Goal: Information Seeking & Learning: Check status

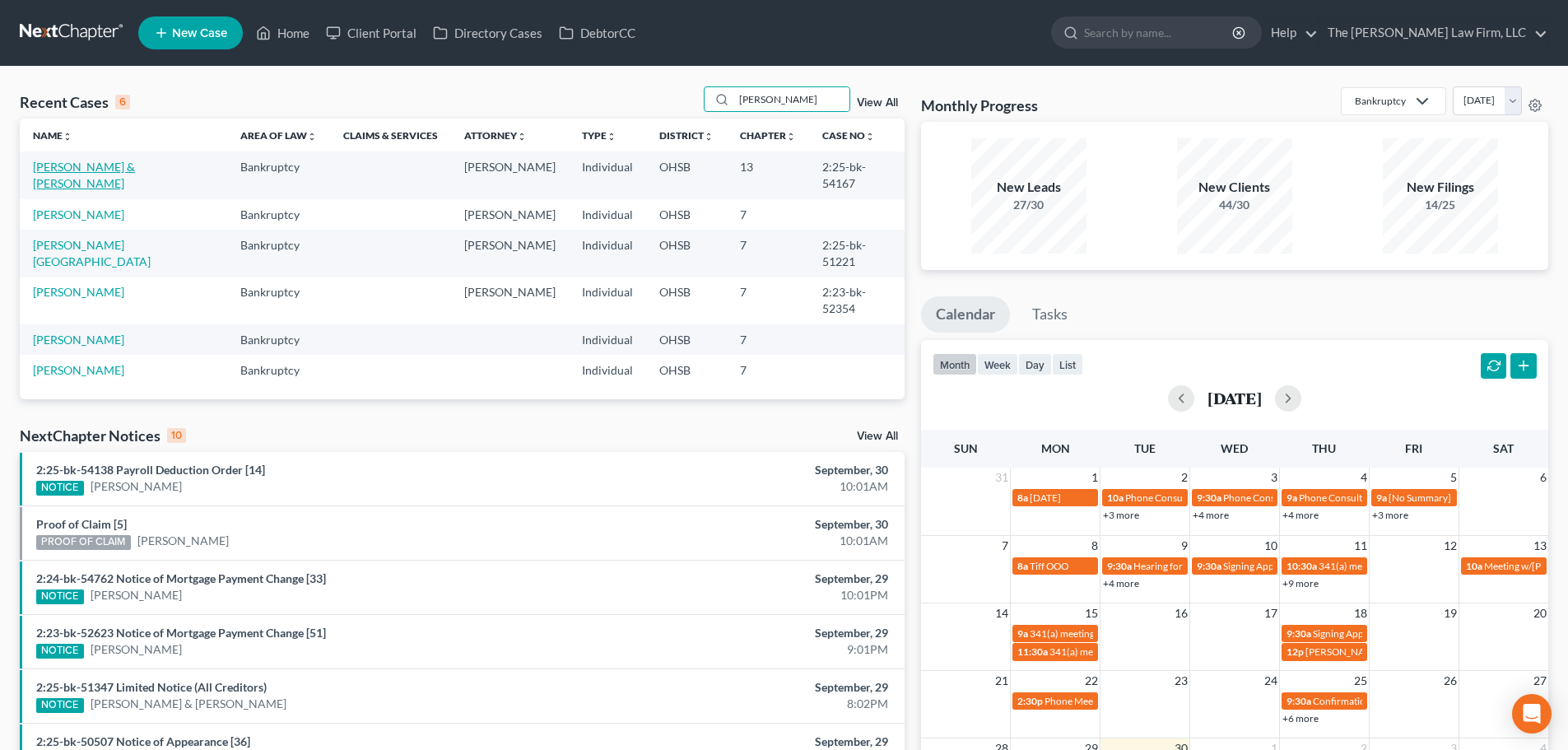
type input "[PERSON_NAME]"
click at [90, 172] on link "[PERSON_NAME] & [PERSON_NAME]" at bounding box center [84, 174] width 102 height 30
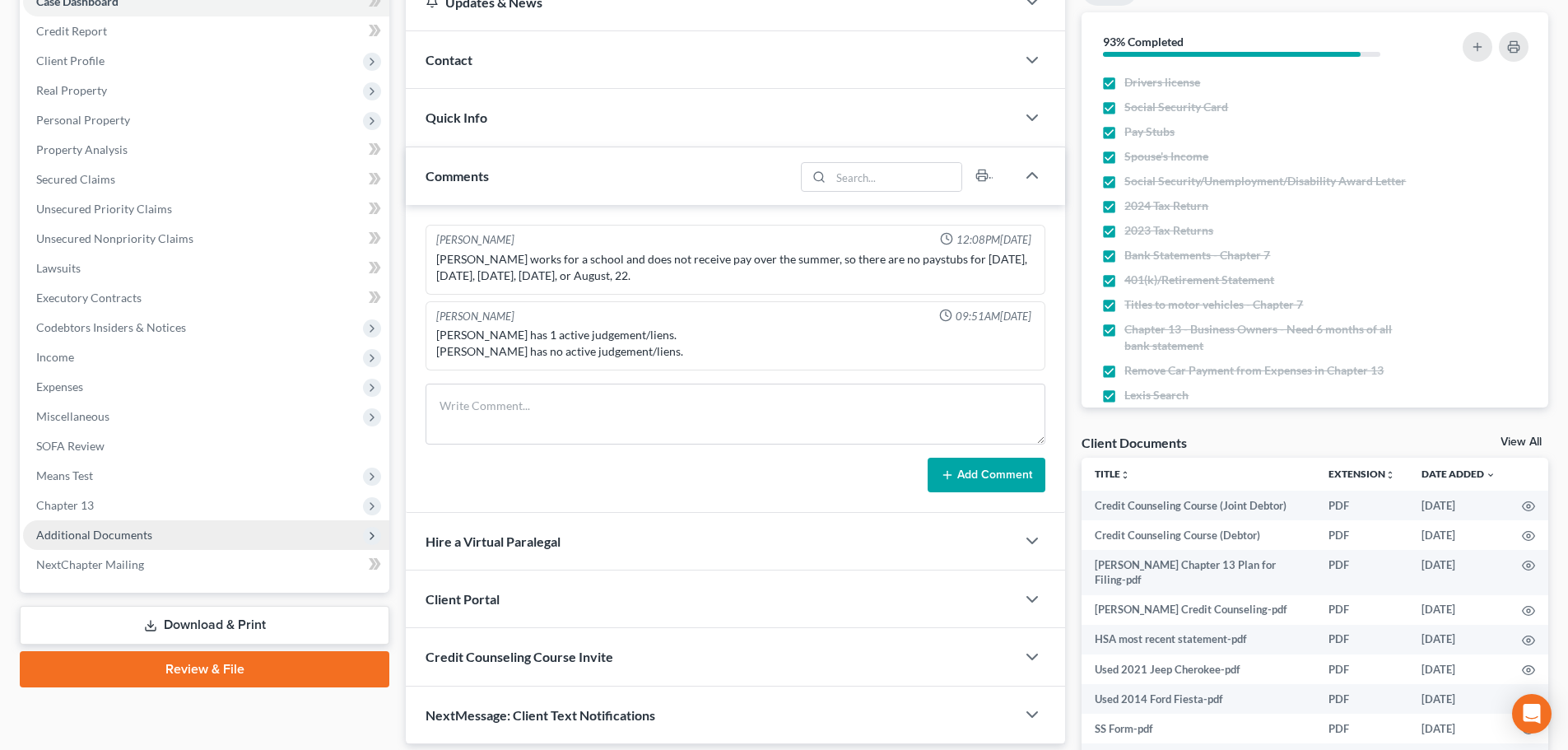
click at [109, 546] on span "Additional Documents" at bounding box center [206, 535] width 366 height 30
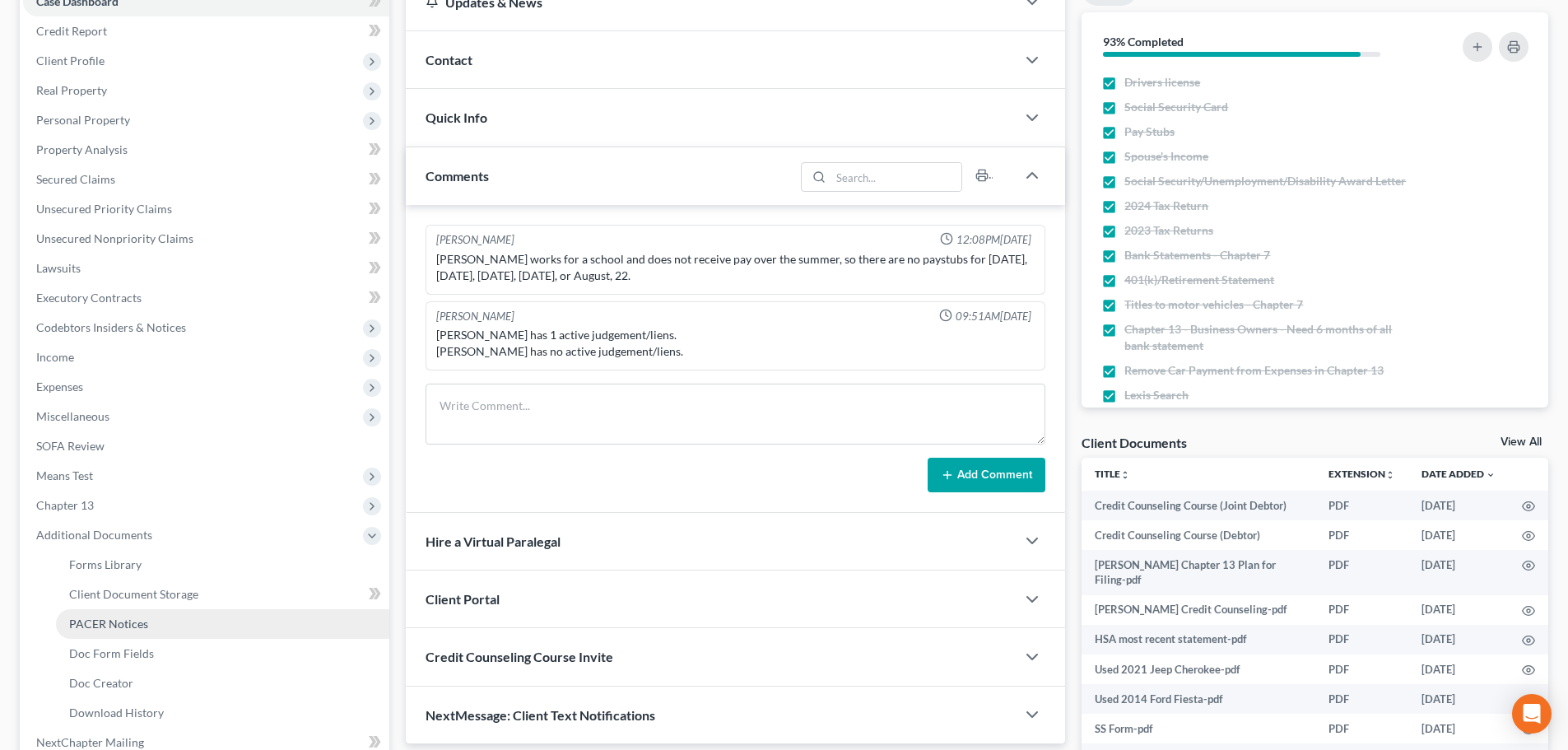
click at [112, 625] on span "PACER Notices" at bounding box center [108, 624] width 79 height 14
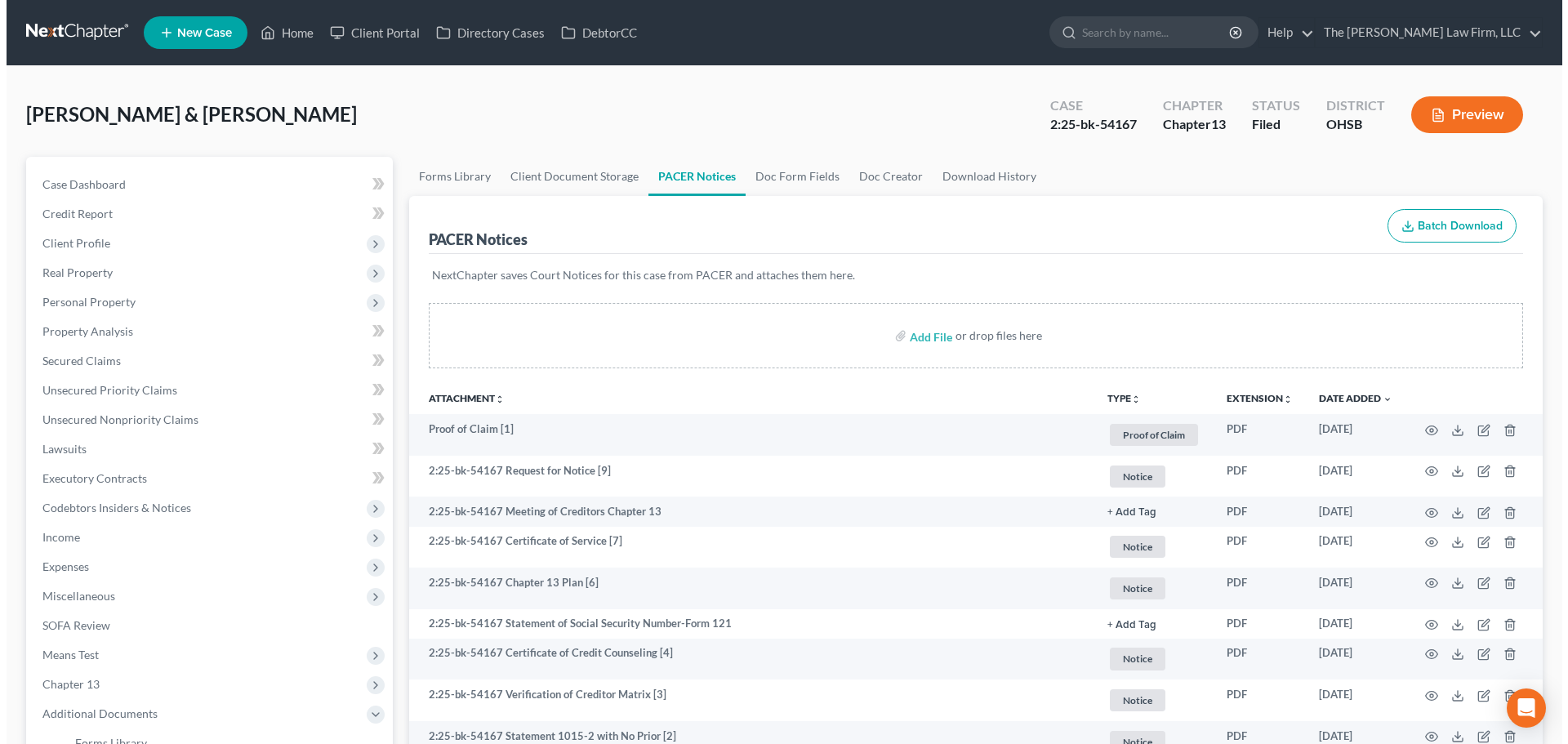
scroll to position [272, 0]
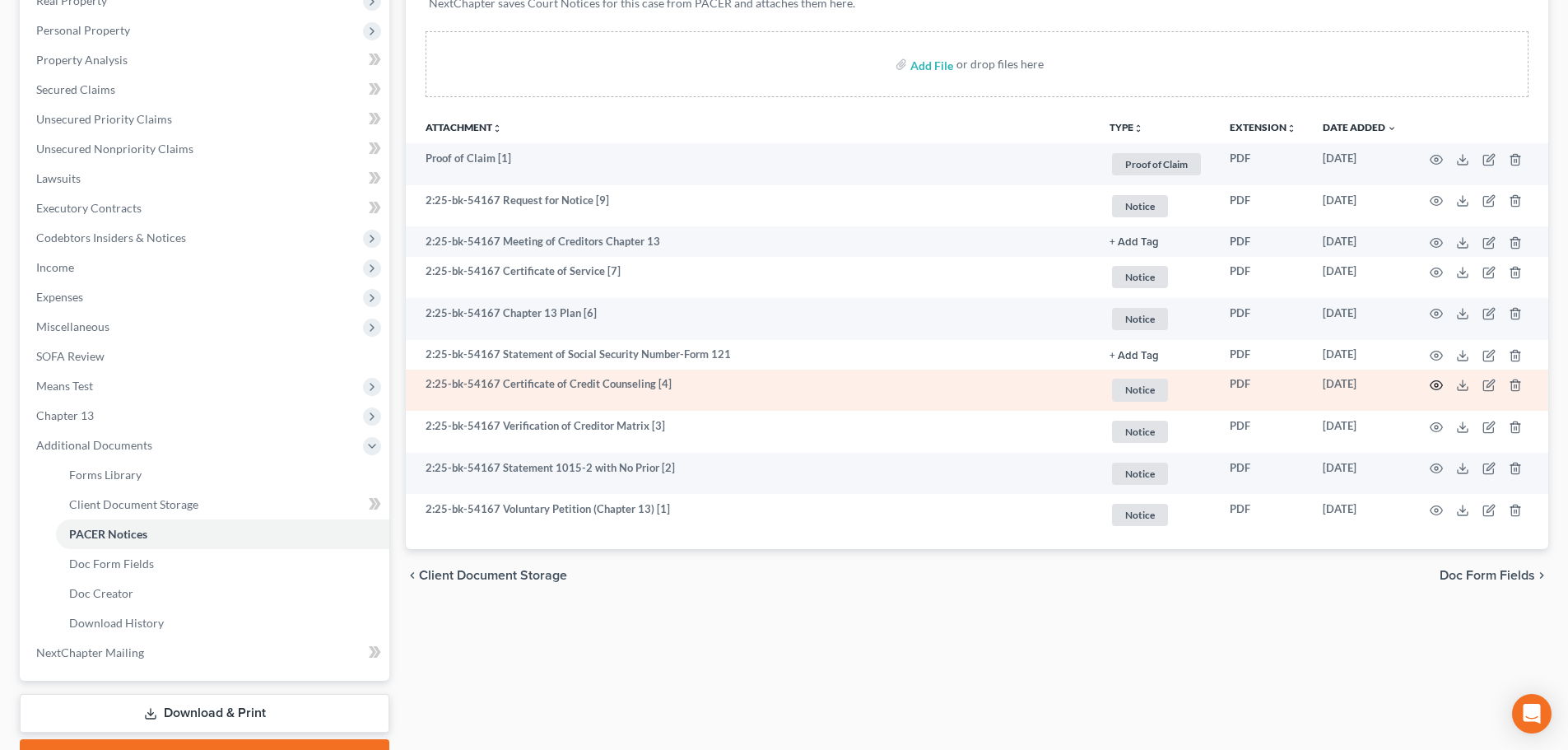
click at [1441, 382] on icon "button" at bounding box center [1436, 385] width 12 height 9
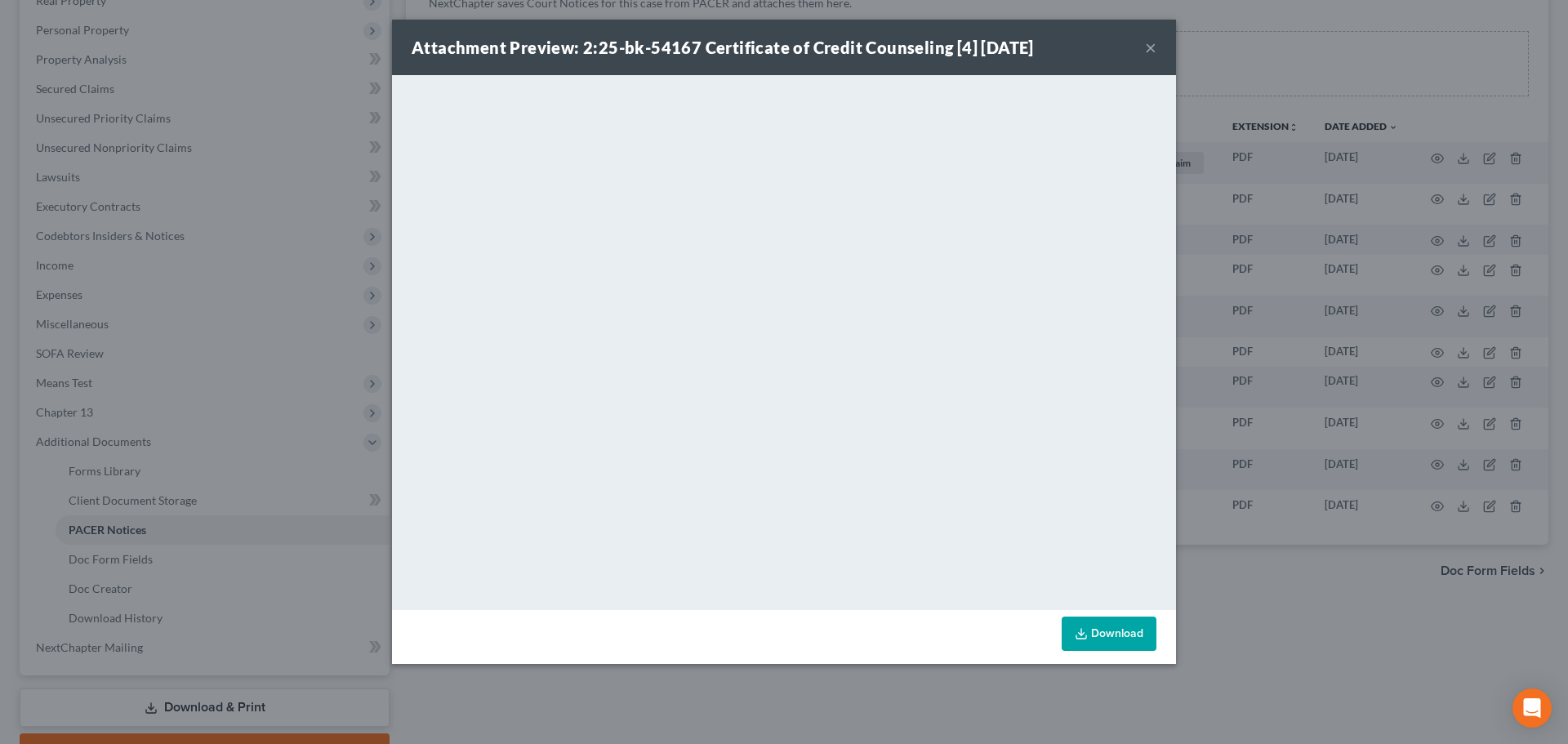
click at [1316, 607] on div "Attachment Preview: 2:25-bk-54167 Certificate of Credit Counseling [4] [DATE] ×…" at bounding box center [784, 372] width 1568 height 744
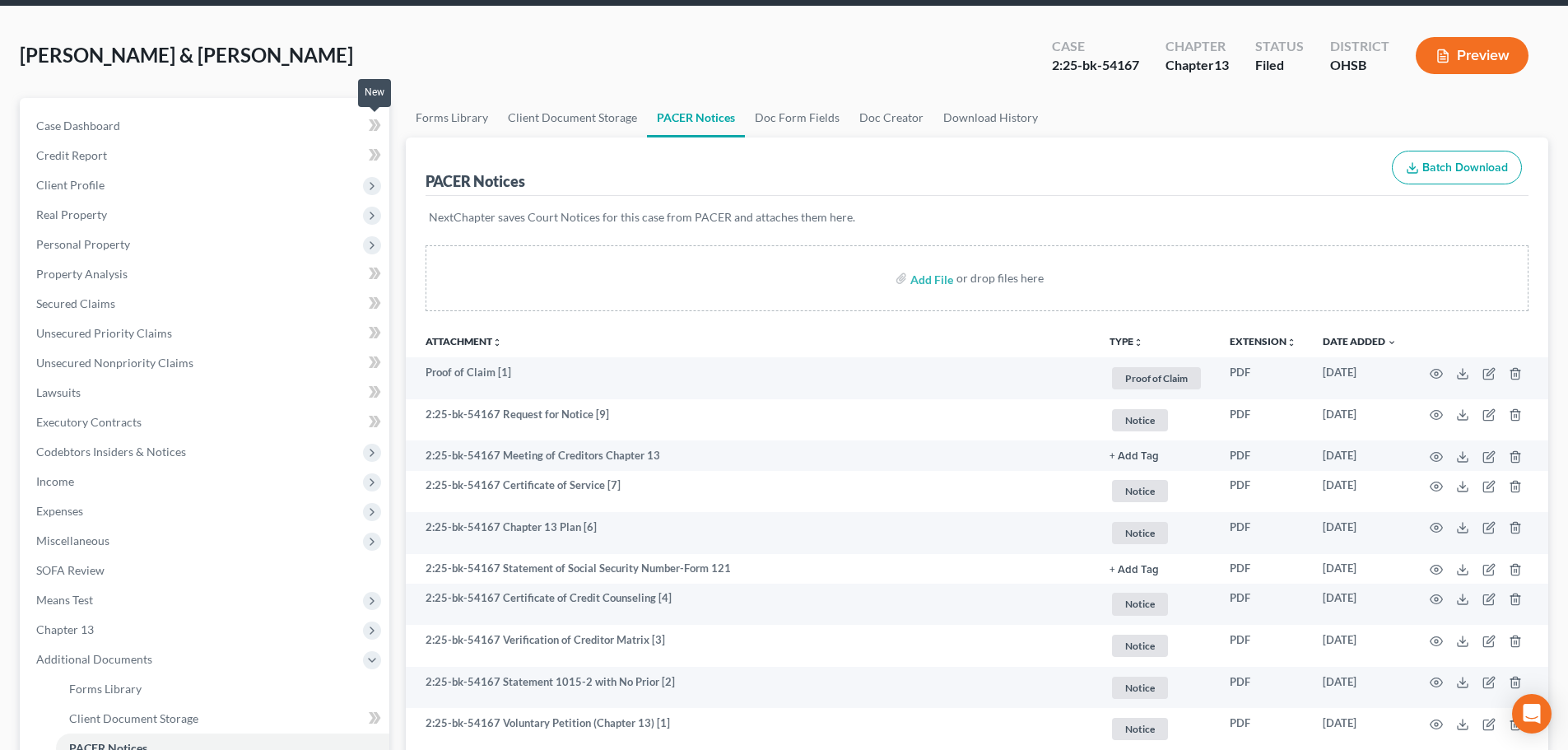
scroll to position [0, 0]
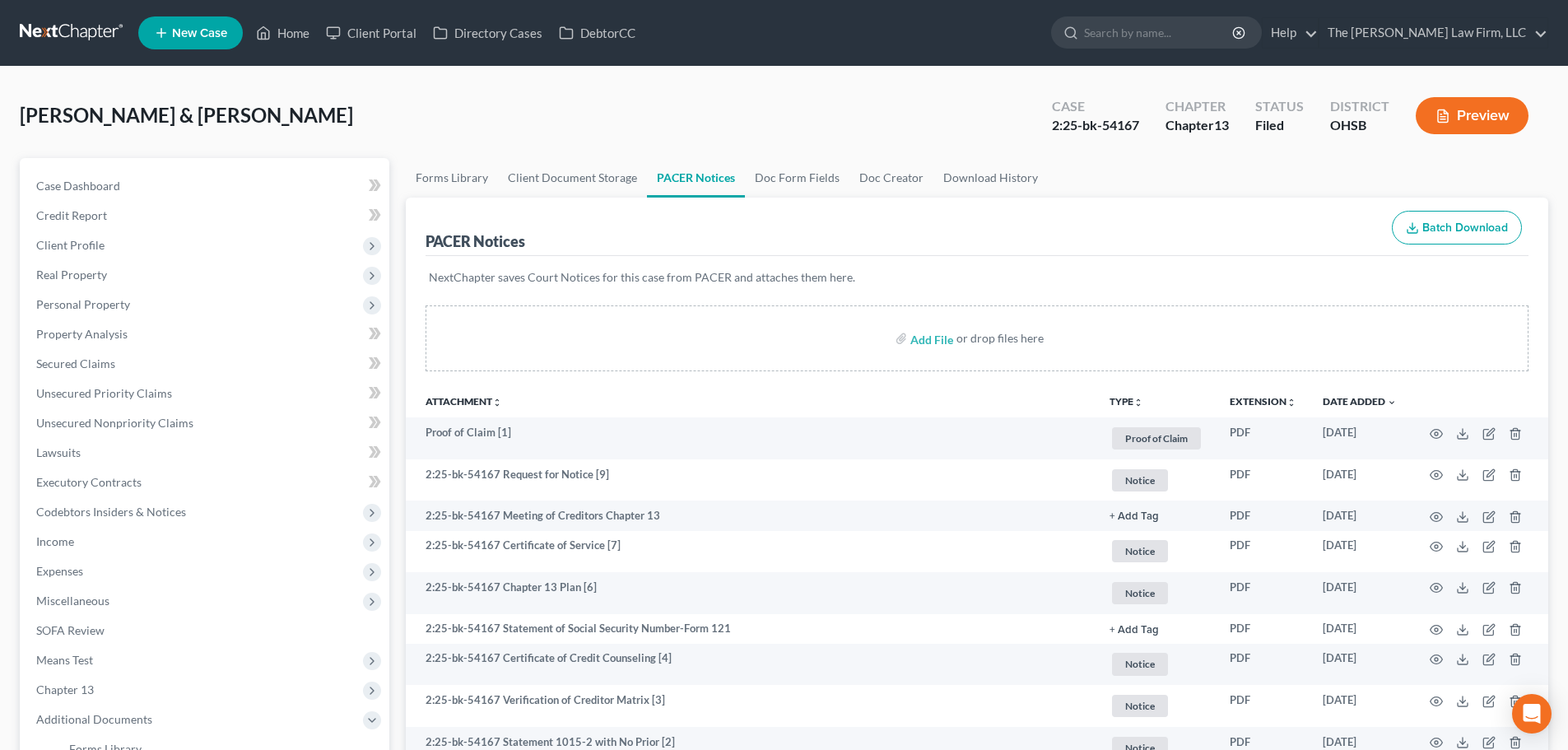
click at [92, 34] on link at bounding box center [72, 33] width 105 height 30
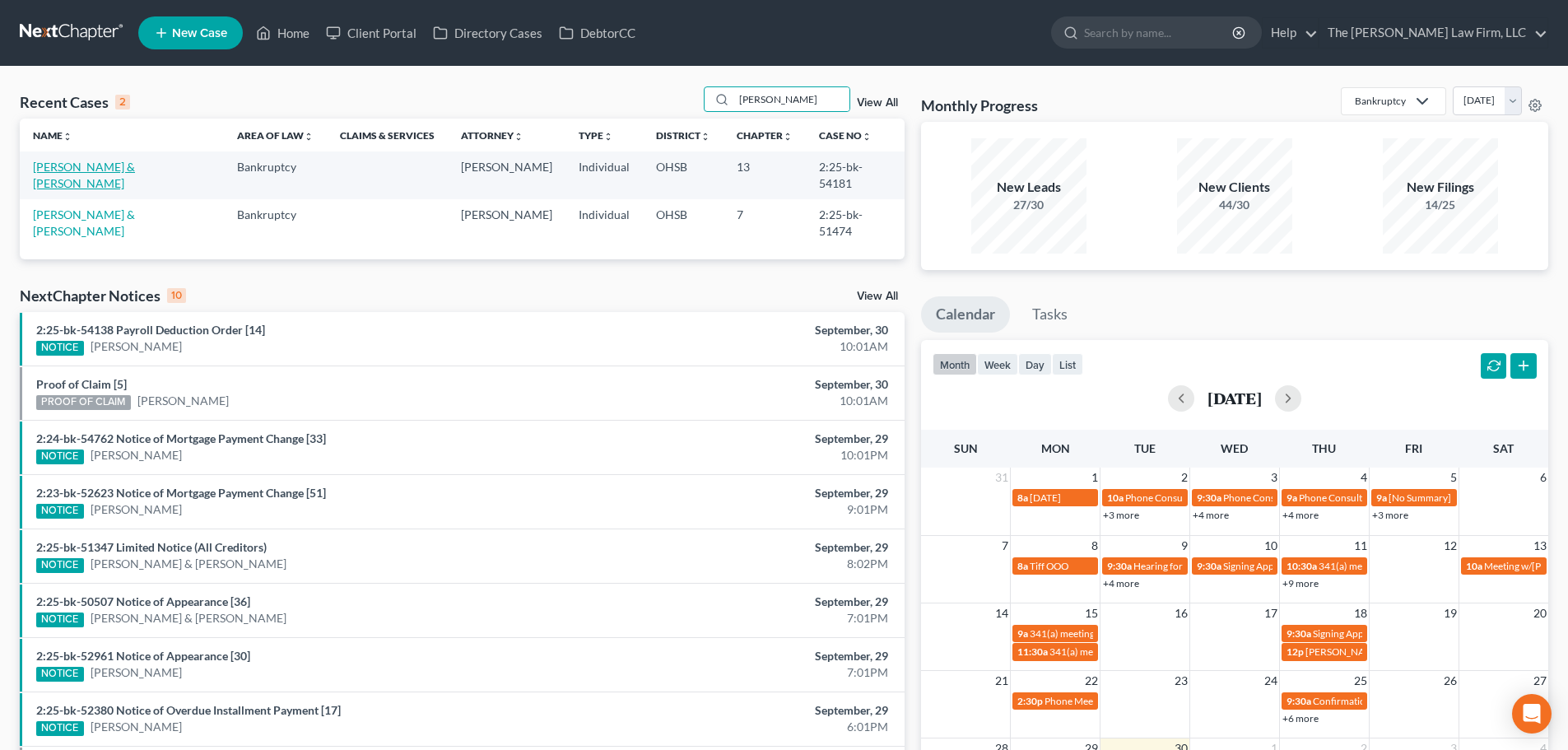
type input "meek"
click at [108, 170] on link "Meek, Timothy & Joyce" at bounding box center [84, 174] width 102 height 30
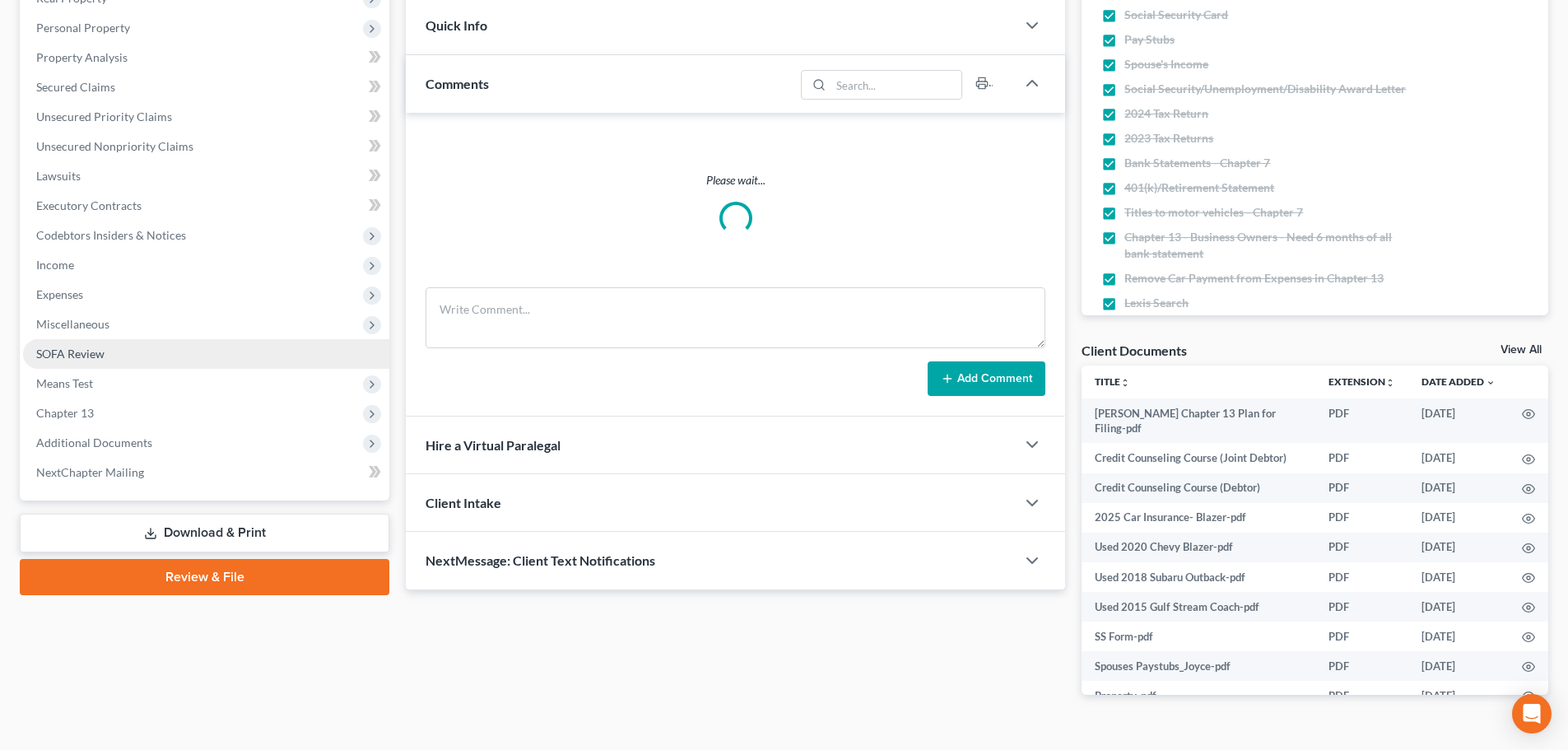
scroll to position [310, 0]
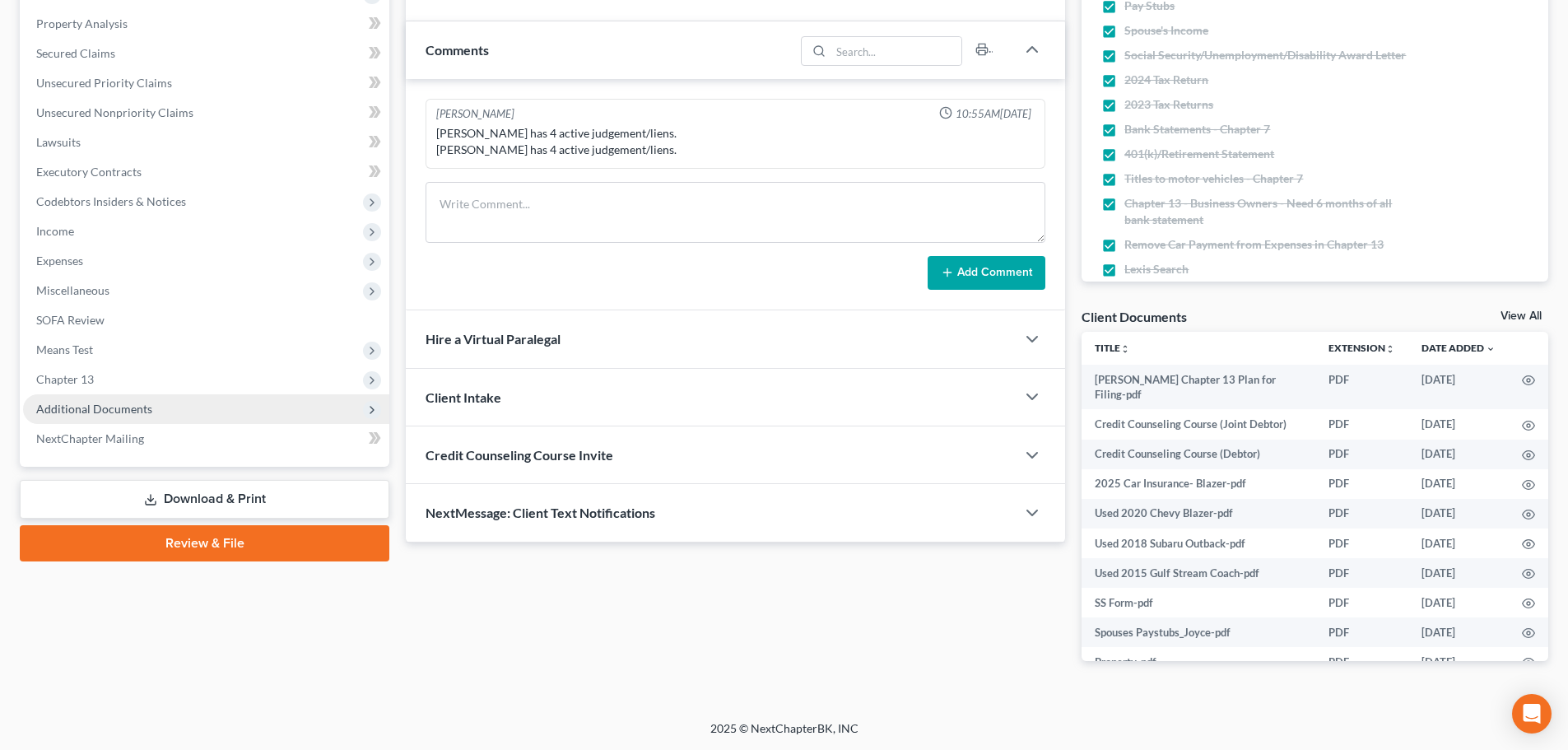
click at [122, 406] on span "Additional Documents" at bounding box center [94, 409] width 116 height 14
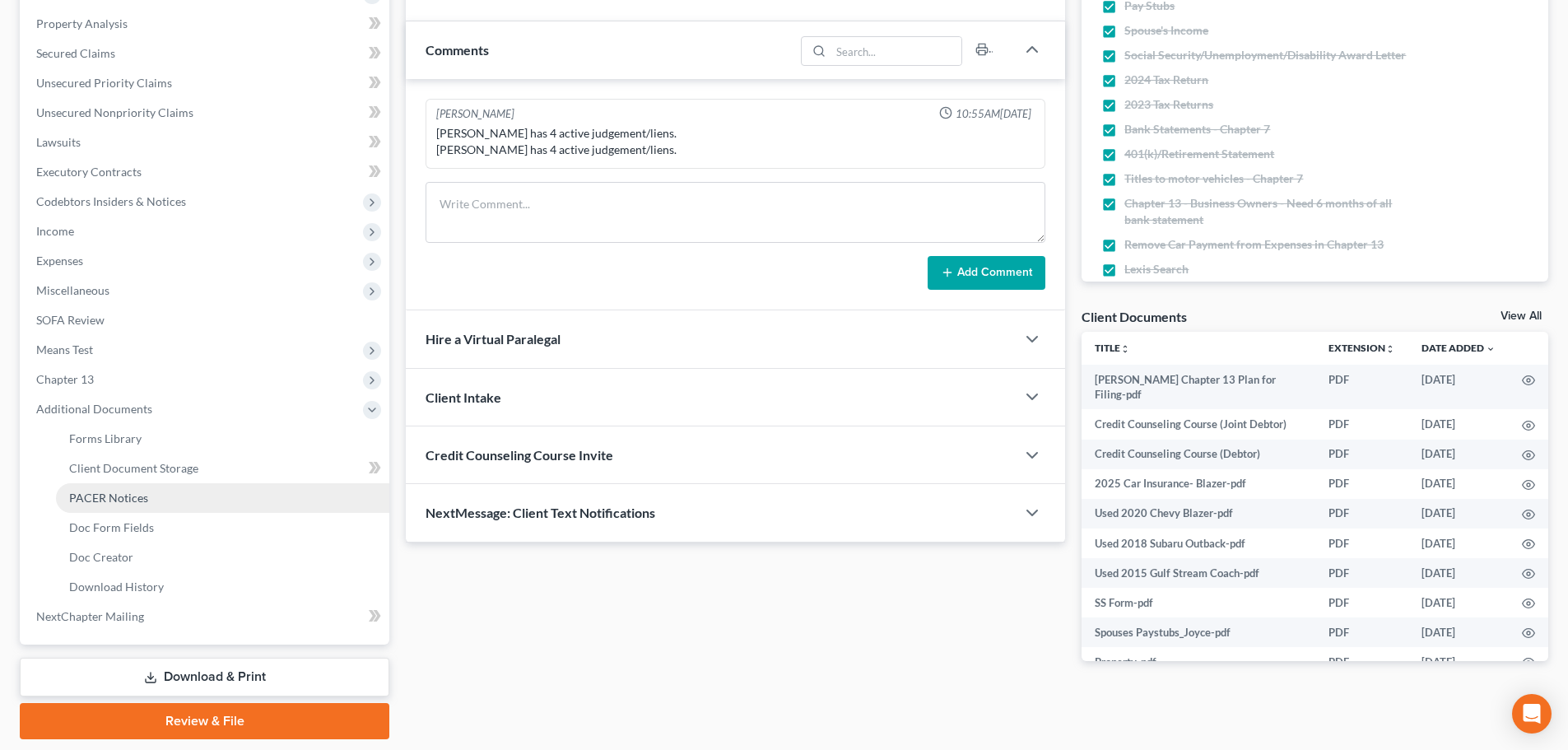
click at [118, 499] on span "PACER Notices" at bounding box center [108, 497] width 79 height 14
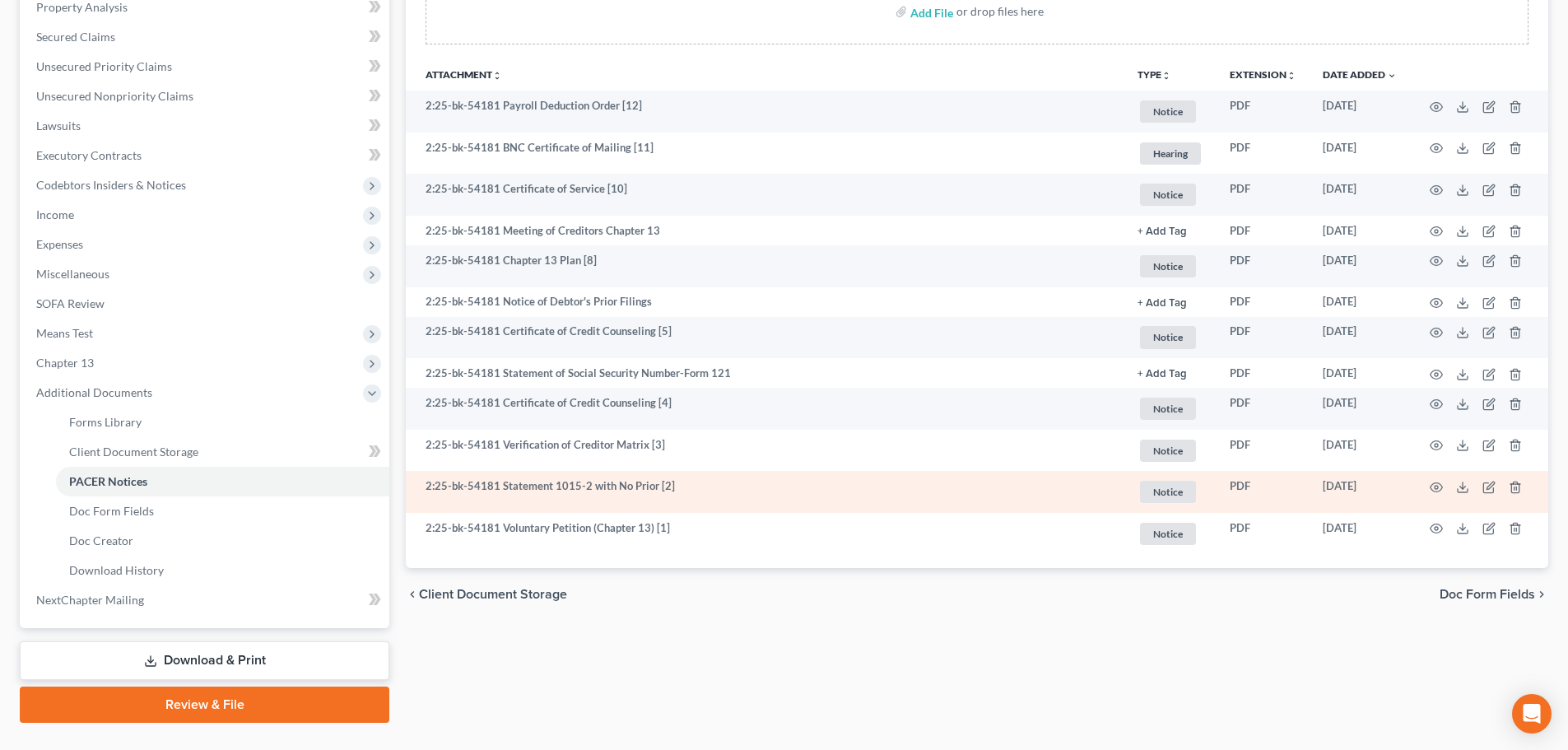
scroll to position [362, 0]
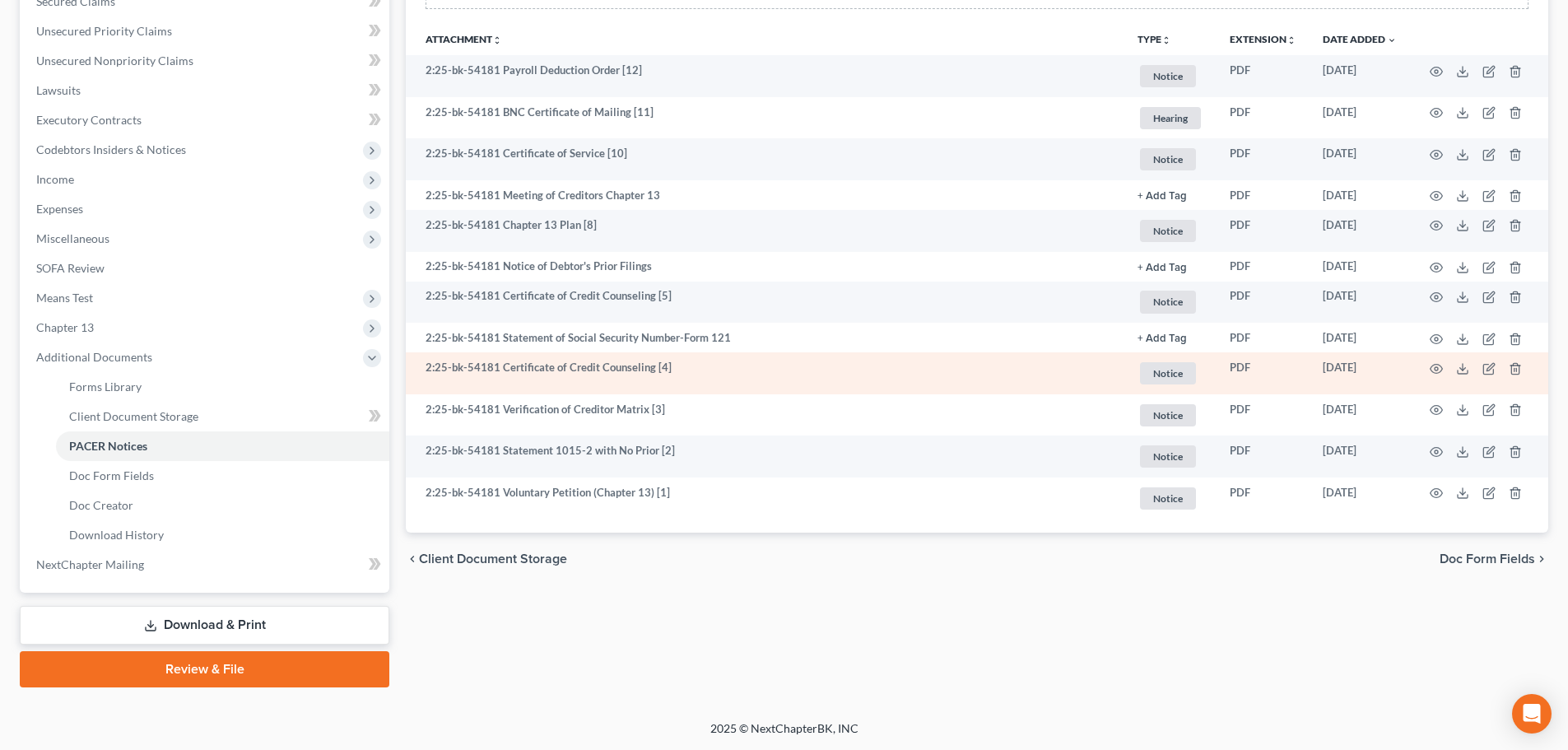
click at [1443, 366] on td at bounding box center [1478, 373] width 139 height 42
click at [1436, 366] on icon "button" at bounding box center [1436, 368] width 13 height 13
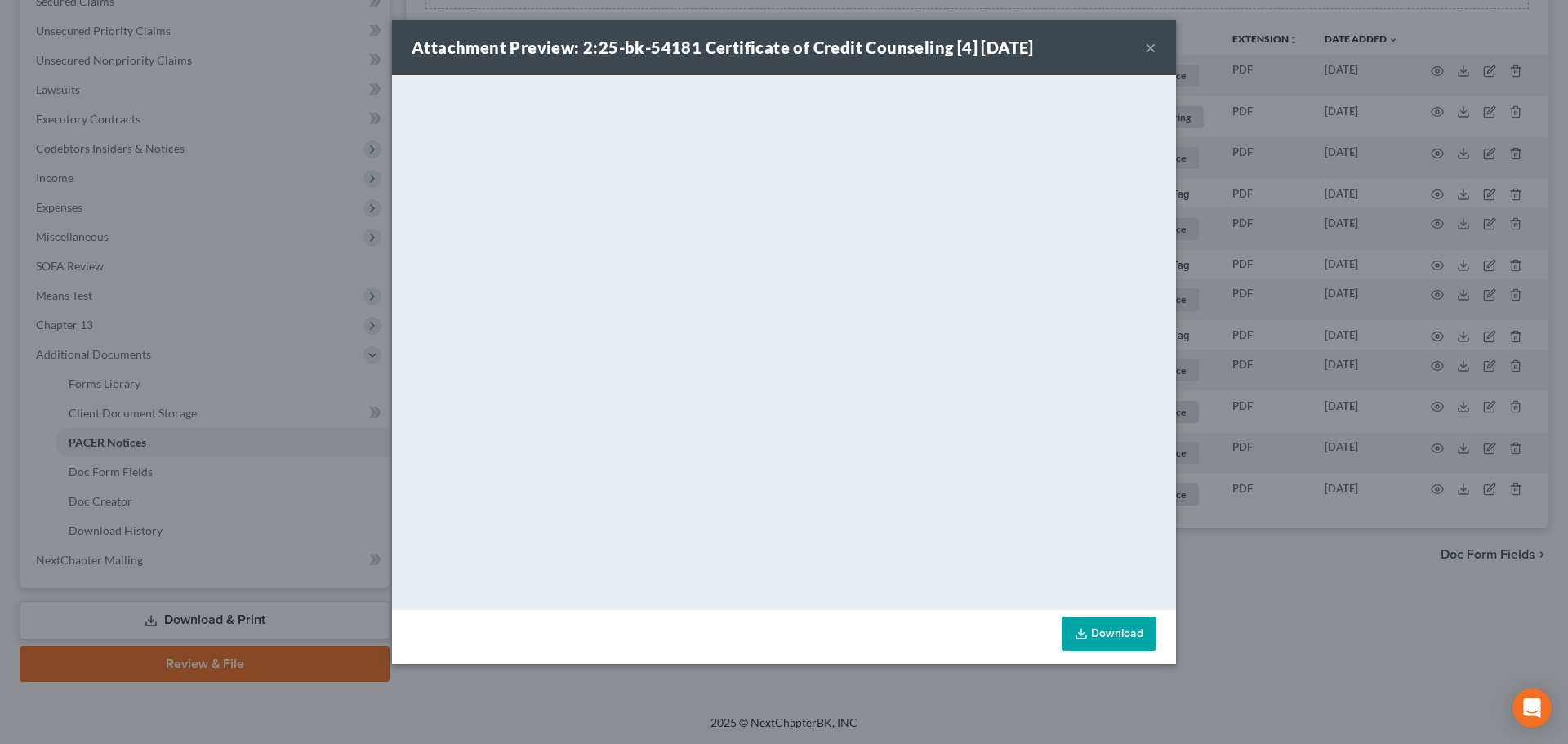
click at [1153, 52] on button "×" at bounding box center [1151, 47] width 11 height 20
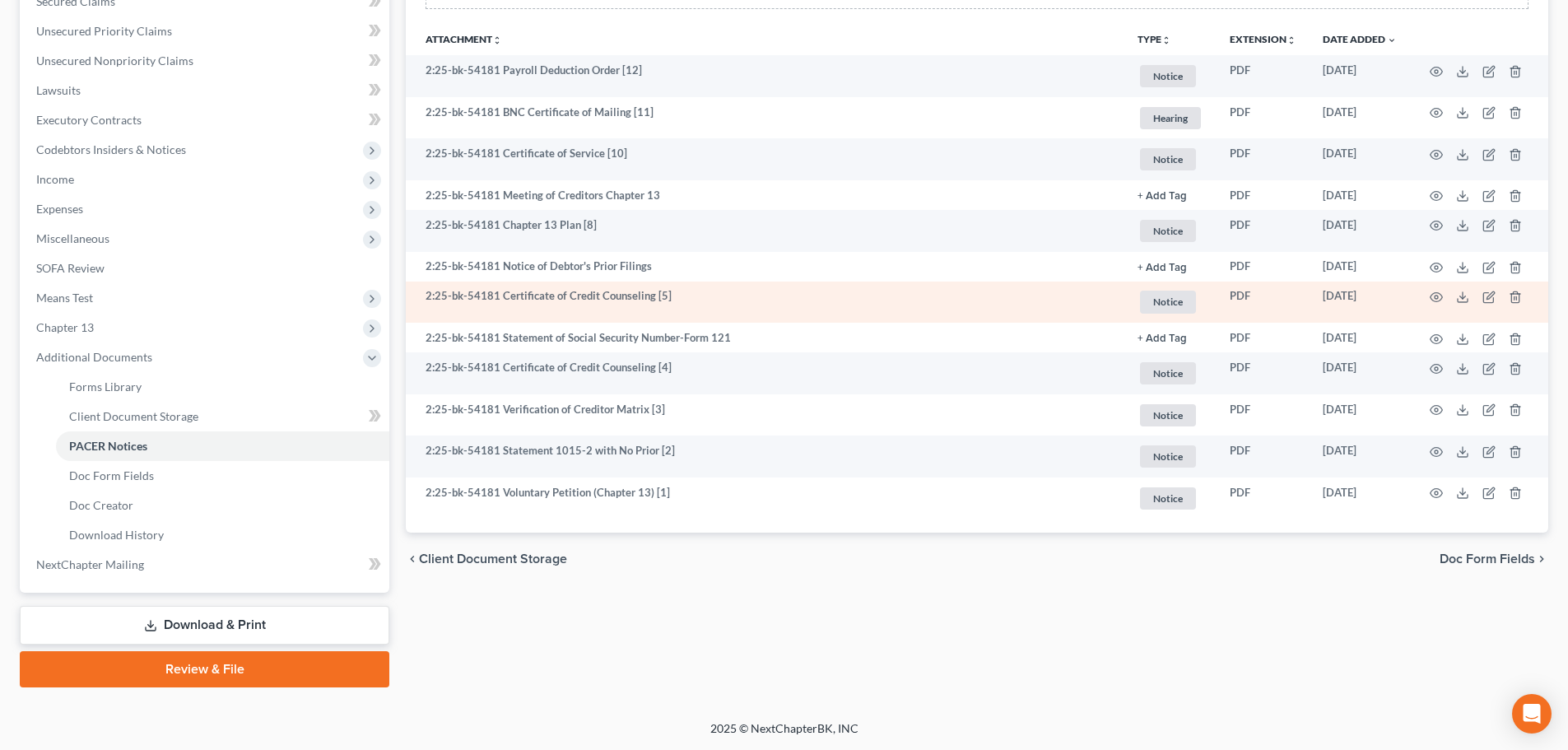
click at [1429, 293] on td at bounding box center [1478, 302] width 139 height 42
click at [1433, 295] on icon "button" at bounding box center [1436, 297] width 13 height 13
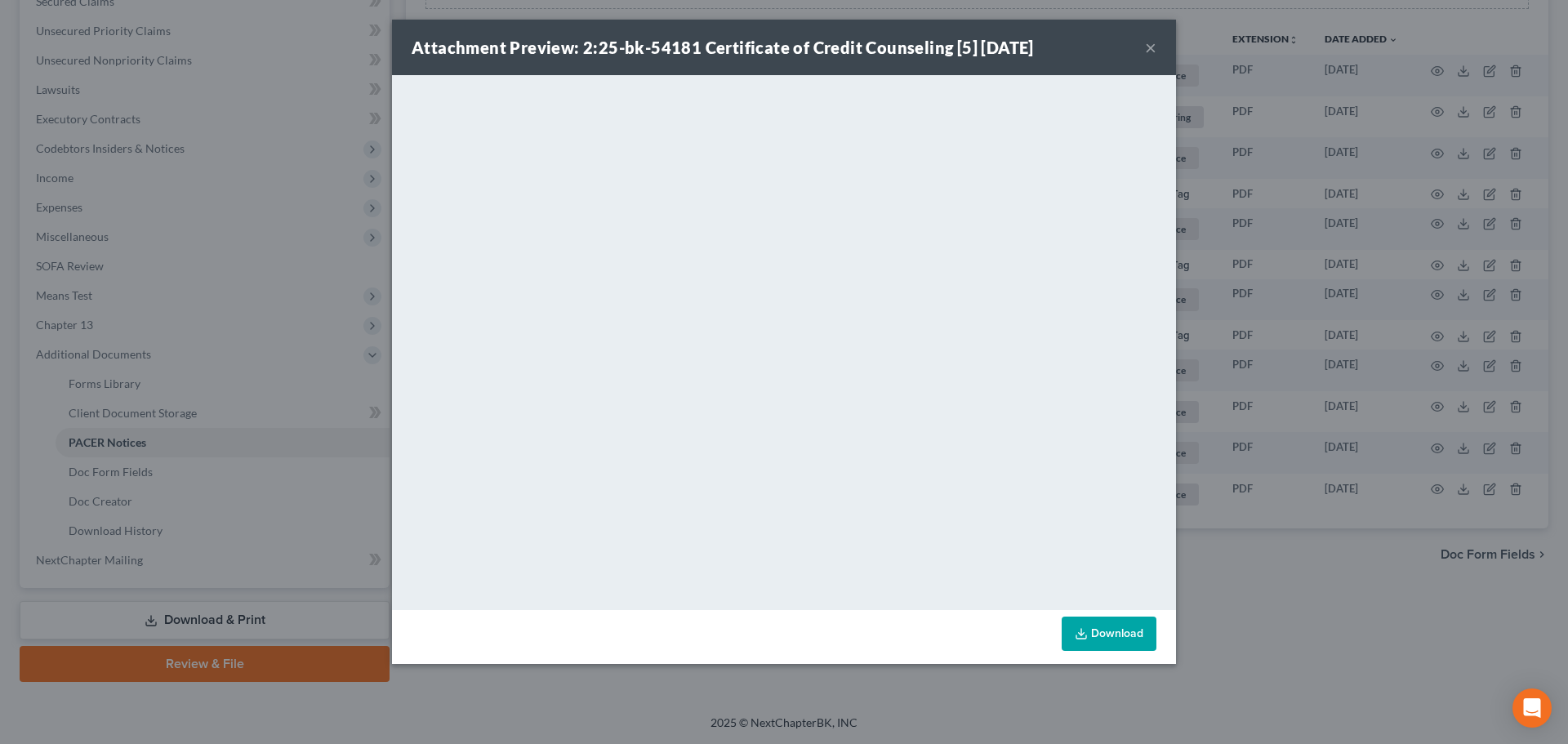
click at [1153, 50] on button "×" at bounding box center [1151, 47] width 11 height 20
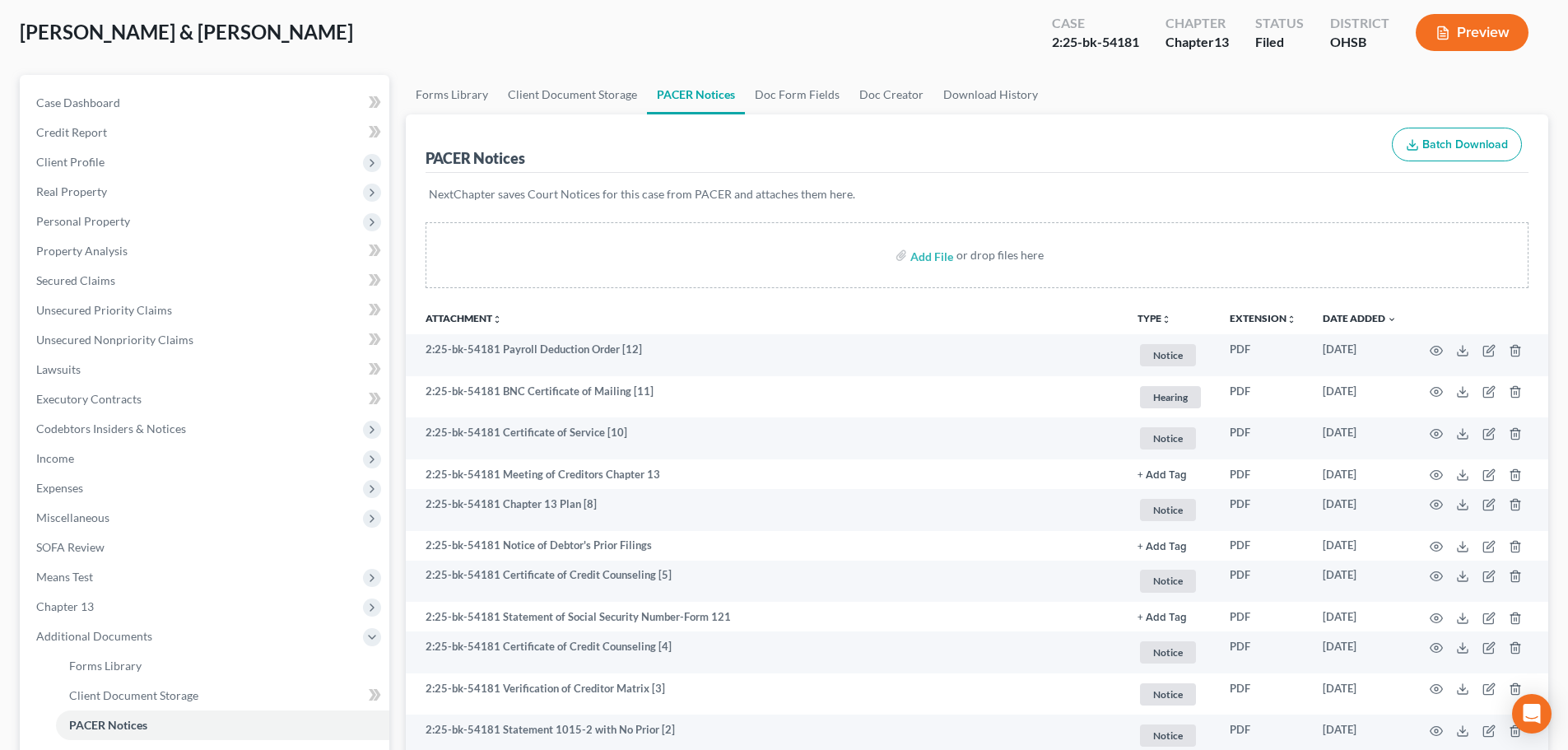
scroll to position [0, 0]
